Goal: Download file/media

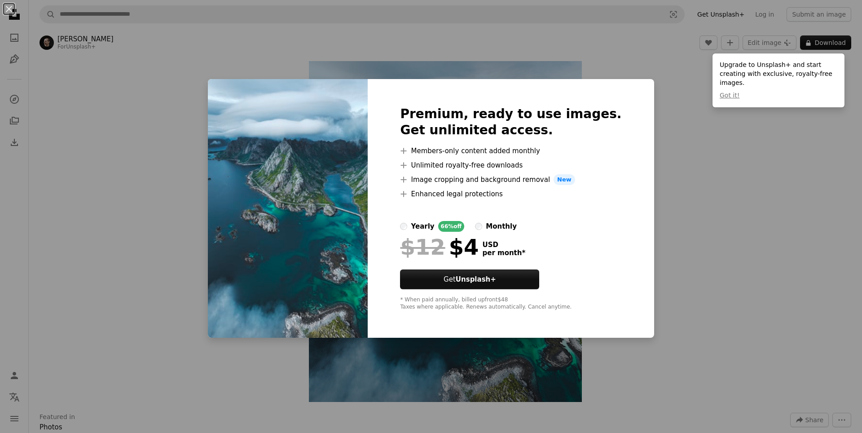
click at [736, 260] on div "An X shape Premium, ready to use images. Get unlimited access. A plus sign Memb…" at bounding box center [431, 216] width 862 height 433
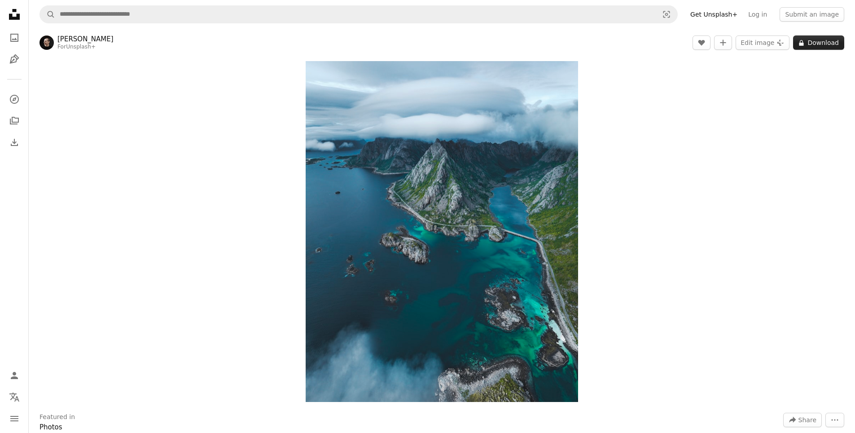
click at [831, 43] on button "A lock Download" at bounding box center [818, 42] width 51 height 14
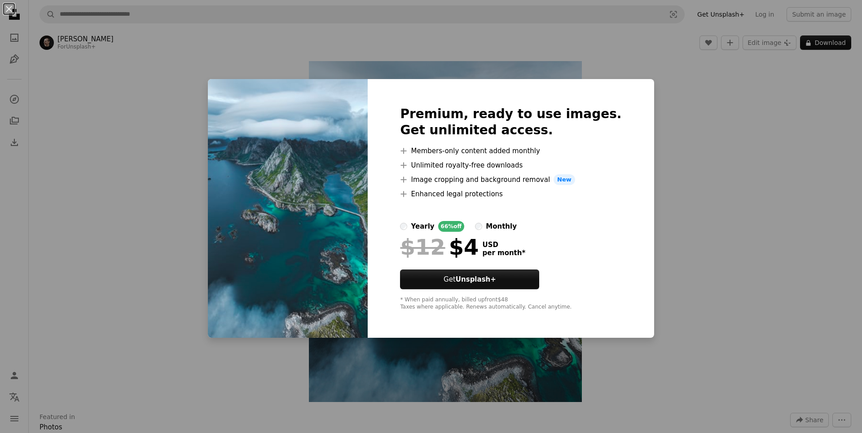
click at [703, 132] on div "An X shape Premium, ready to use images. Get unlimited access. A plus sign Memb…" at bounding box center [431, 216] width 862 height 433
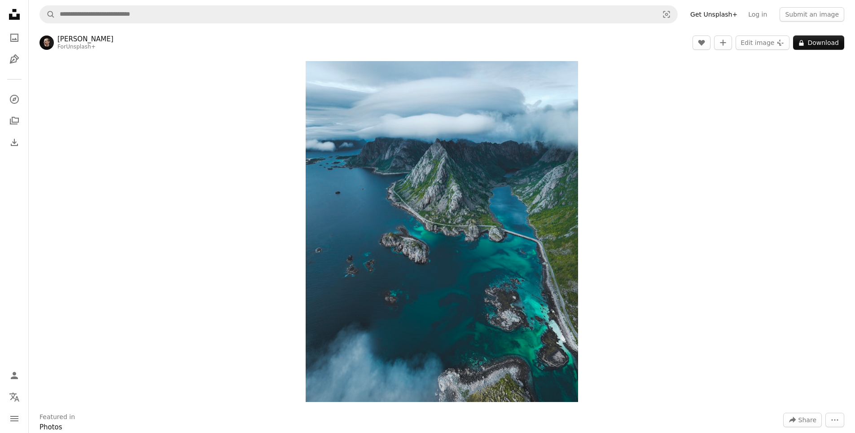
click at [751, 136] on div "Zoom in" at bounding box center [442, 232] width 826 height 350
click at [663, 289] on div "Zoom in" at bounding box center [442, 232] width 826 height 350
